Goal: Task Accomplishment & Management: Complete application form

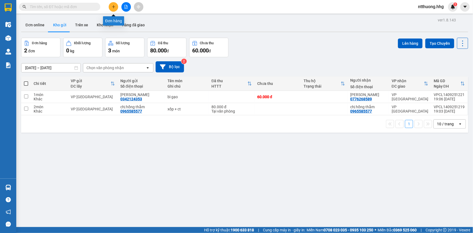
click at [114, 4] on button at bounding box center [113, 6] width 9 height 9
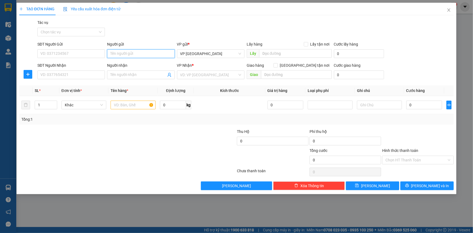
click at [134, 54] on input "Người gửi" at bounding box center [141, 53] width 68 height 9
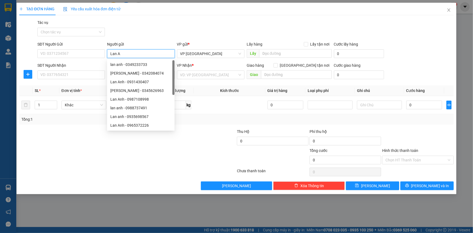
type input "Lan A"
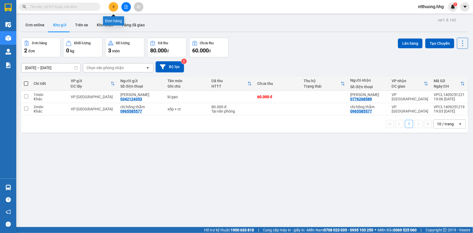
click at [113, 5] on icon "plus" at bounding box center [114, 7] width 4 height 4
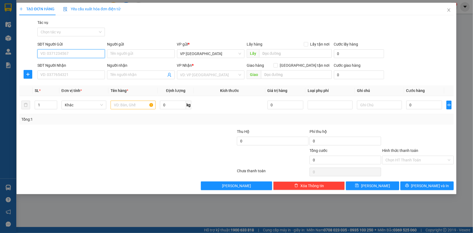
click at [81, 55] on input "SĐT Người Gửi" at bounding box center [71, 53] width 68 height 9
drag, startPoint x: 120, startPoint y: 55, endPoint x: 99, endPoint y: 44, distance: 23.6
click at [99, 44] on div "SĐT Người Gửi VD: 0371234567 Người gửi Tên người gửi VP gửi * VP [GEOGRAPHIC_DA…" at bounding box center [245, 50] width 419 height 19
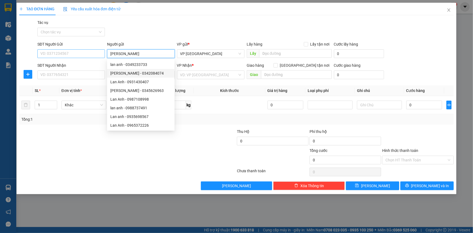
type input "[PERSON_NAME]"
click at [72, 52] on input "SĐT Người Gửi" at bounding box center [71, 53] width 68 height 9
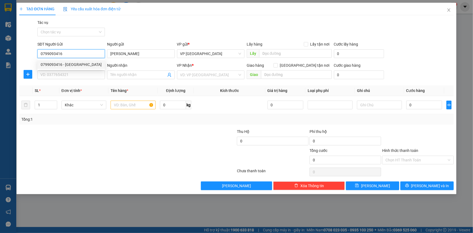
click at [76, 65] on div "0799093416 - [GEOGRAPHIC_DATA]" at bounding box center [71, 65] width 61 height 6
type input "0799093416"
click at [75, 74] on input "SĐT Người Nhận" at bounding box center [71, 75] width 68 height 9
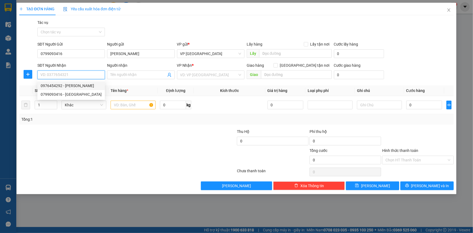
click at [60, 84] on div "0976454292 - [PERSON_NAME]" at bounding box center [71, 86] width 61 height 6
type input "0976454292"
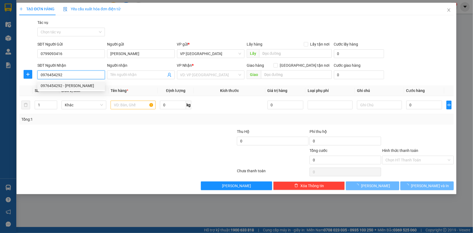
type input "[PERSON_NAME]"
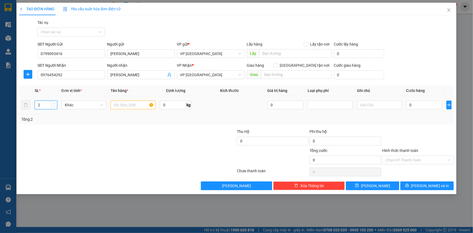
click at [54, 104] on icon "up" at bounding box center [54, 104] width 2 height 2
type input "4"
click at [54, 104] on icon "up" at bounding box center [54, 104] width 2 height 2
click at [141, 103] on input "text" at bounding box center [133, 105] width 45 height 9
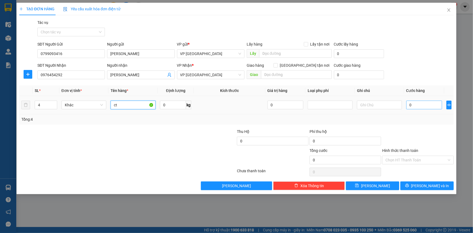
type input "ct"
click at [419, 108] on input "0" at bounding box center [425, 105] width 36 height 9
type input "1"
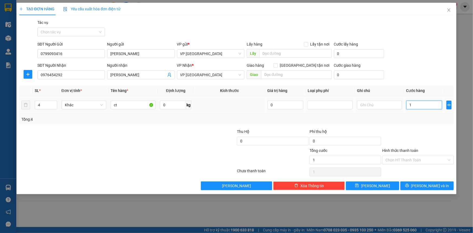
type input "10"
type input "100"
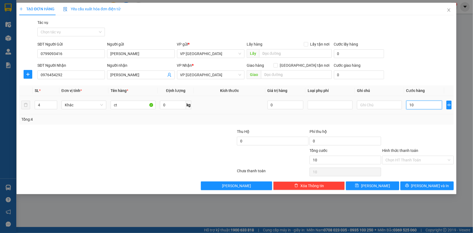
type input "100"
type input "1.000"
type input "10.000"
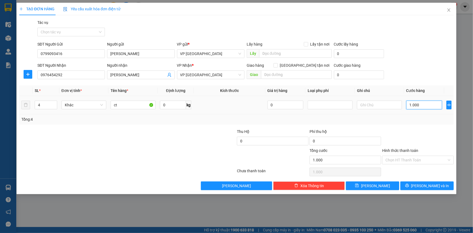
type input "10.000"
type input "100.000"
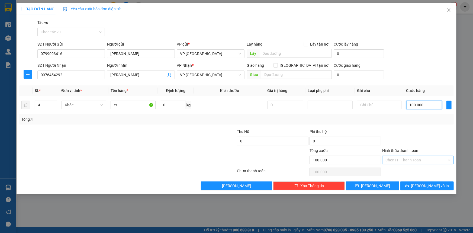
type input "100.000"
click at [435, 159] on input "Hình thức thanh toán" at bounding box center [416, 160] width 61 height 8
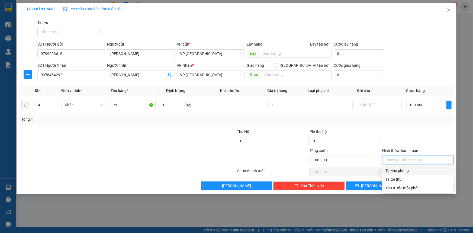
click at [431, 171] on div "Tại văn phòng" at bounding box center [418, 171] width 65 height 6
type input "0"
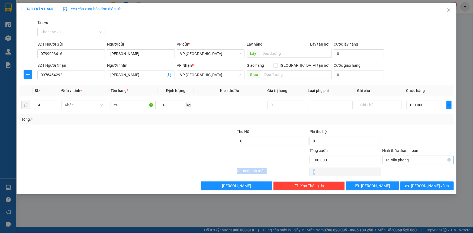
drag, startPoint x: 396, startPoint y: 164, endPoint x: 385, endPoint y: 158, distance: 12.3
click at [385, 158] on div "Transit Pickup Surcharge Ids Transit Deliver Surcharge Ids Transit Deliver Surc…" at bounding box center [236, 105] width 435 height 171
click at [437, 184] on span "[PERSON_NAME] và In" at bounding box center [430, 186] width 38 height 6
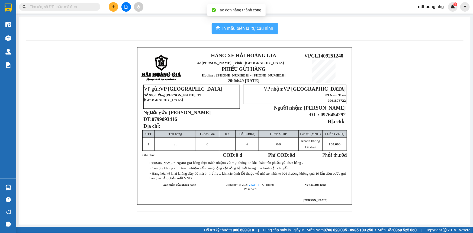
click at [254, 28] on span "In mẫu biên lai tự cấu hình" at bounding box center [248, 28] width 51 height 7
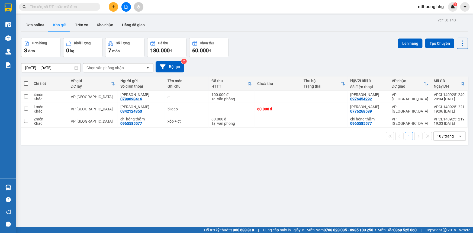
scroll to position [35, 0]
click at [116, 8] on button at bounding box center [113, 6] width 9 height 9
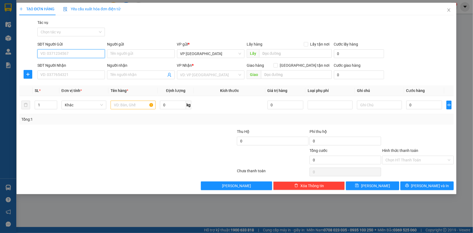
click at [88, 55] on input "SĐT Người Gửi" at bounding box center [71, 53] width 68 height 9
type input "0988433488"
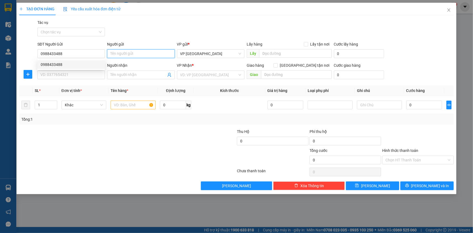
click at [137, 56] on input "Người gửi" at bounding box center [141, 53] width 68 height 9
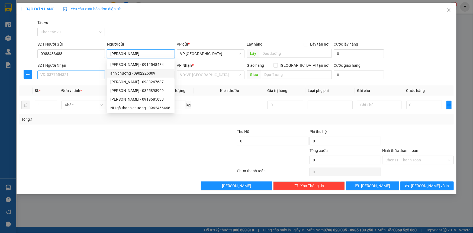
type input "[PERSON_NAME]"
click at [70, 74] on input "SĐT Người Nhận" at bounding box center [71, 75] width 68 height 9
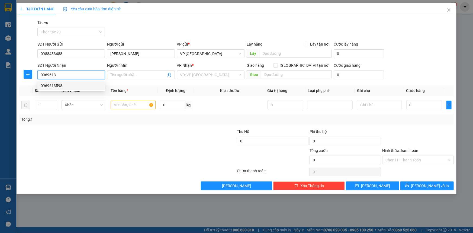
click at [71, 88] on div "0969613598" at bounding box center [71, 86] width 61 height 6
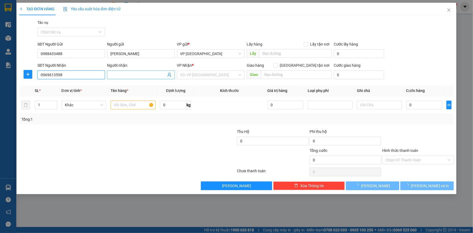
type input "0969613598"
click at [111, 73] on input "Người nhận" at bounding box center [138, 75] width 56 height 6
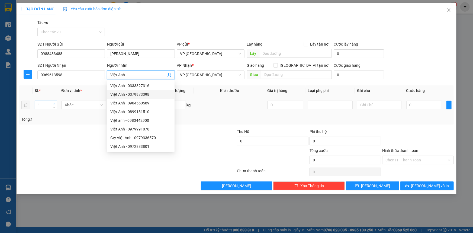
type input "Việt Anh"
type input "2"
click at [54, 103] on icon "up" at bounding box center [54, 104] width 2 height 2
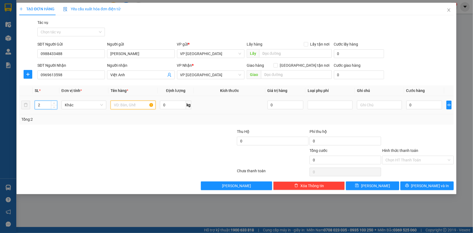
click at [141, 106] on input "text" at bounding box center [133, 105] width 45 height 9
type input "xốp, [GEOGRAPHIC_DATA]"
click at [425, 107] on input "0" at bounding box center [425, 105] width 36 height 9
type input "9"
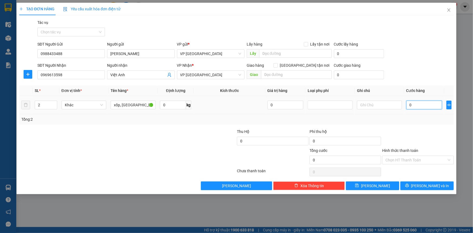
type input "9"
type input "90"
type input "900"
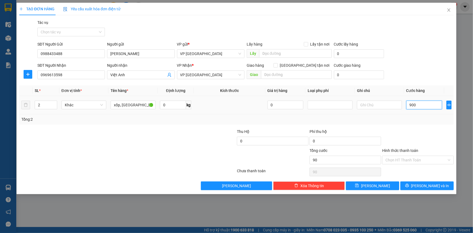
type input "900"
type input "9.000"
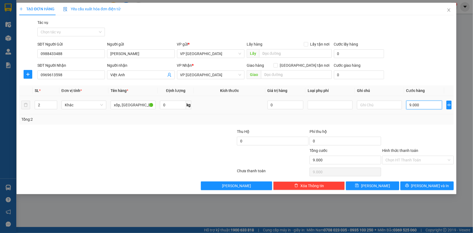
type input "90.000"
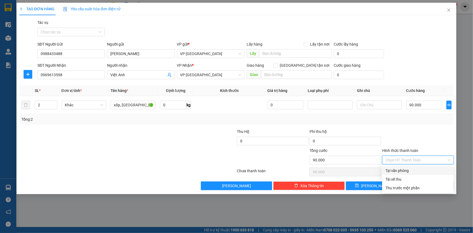
click at [434, 160] on input "Hình thức thanh toán" at bounding box center [416, 160] width 61 height 8
click at [423, 173] on div "Tại văn phòng" at bounding box center [418, 171] width 65 height 6
type input "0"
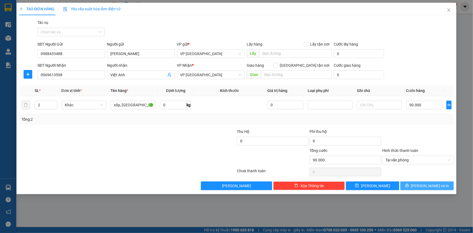
click at [424, 187] on span "[PERSON_NAME] và In" at bounding box center [430, 186] width 38 height 6
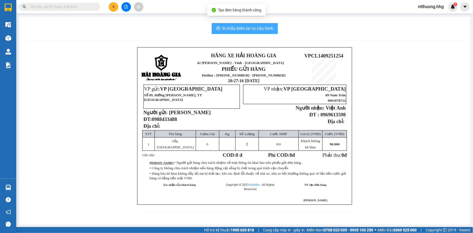
click at [270, 30] on span "In mẫu biên lai tự cấu hình" at bounding box center [248, 28] width 51 height 7
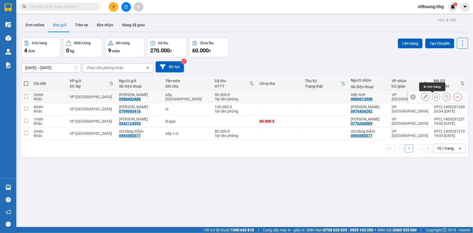
click at [435, 95] on icon at bounding box center [437, 97] width 4 height 4
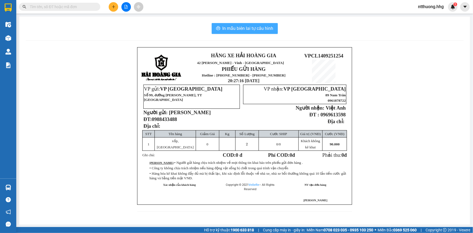
click at [267, 30] on span "In mẫu biên lai tự cấu hình" at bounding box center [248, 28] width 51 height 7
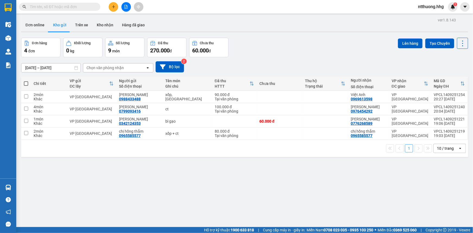
click at [362, 197] on div "ver 1.8.143 Đơn online Kho gửi Trên xe Kho nhận Hàng đã giao Đơn hàng 4 đơn Khố…" at bounding box center [245, 132] width 452 height 233
